Goal: Check status: Check status

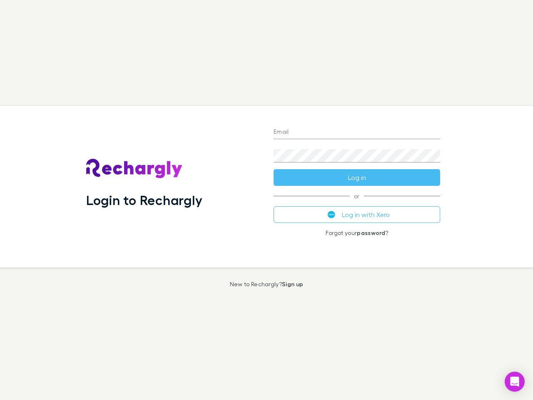
click at [267, 200] on div "Login to Rechargly" at bounding box center [173, 187] width 187 height 162
click at [357, 132] on input "Email" at bounding box center [357, 132] width 167 height 13
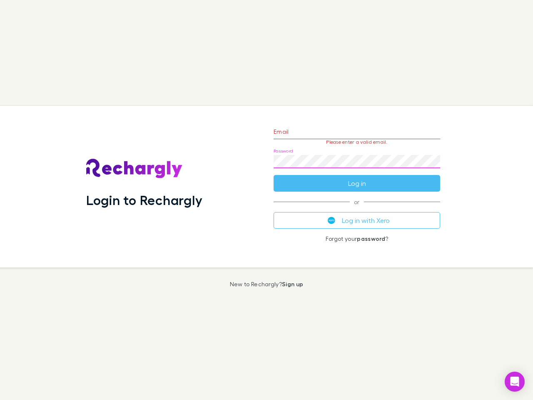
click at [357, 177] on form "Email Please enter a valid email. Password Log in" at bounding box center [357, 155] width 167 height 72
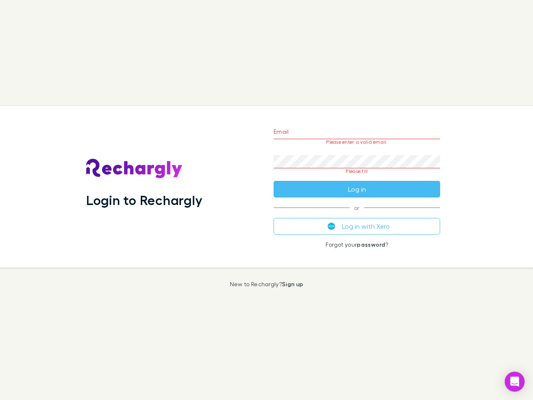
click at [357, 215] on div "Email Please enter a valid email. Password Please fill Log in or Log in with Xe…" at bounding box center [357, 187] width 180 height 162
click at [515, 382] on icon "Open Intercom Messenger" at bounding box center [515, 382] width 9 height 10
